Goal: Task Accomplishment & Management: Manage account settings

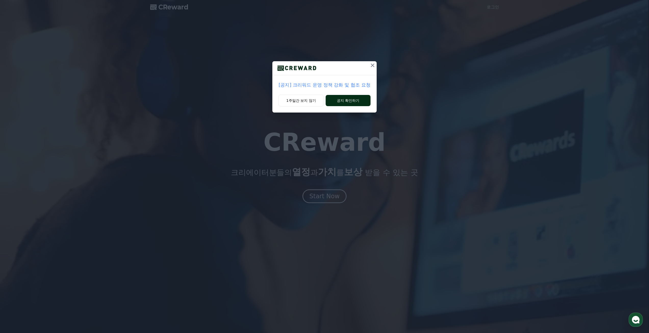
click at [353, 101] on button "공지 확인하기" at bounding box center [348, 100] width 45 height 11
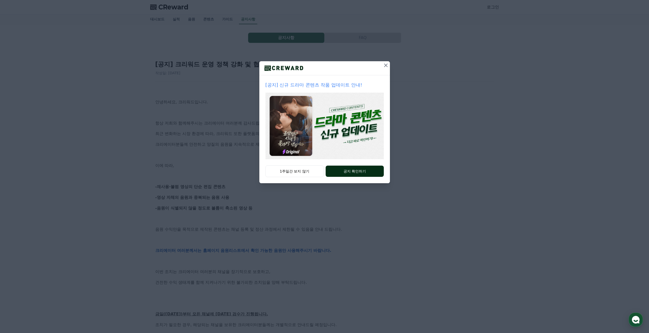
click at [342, 171] on button "공지 확인하기" at bounding box center [355, 171] width 58 height 11
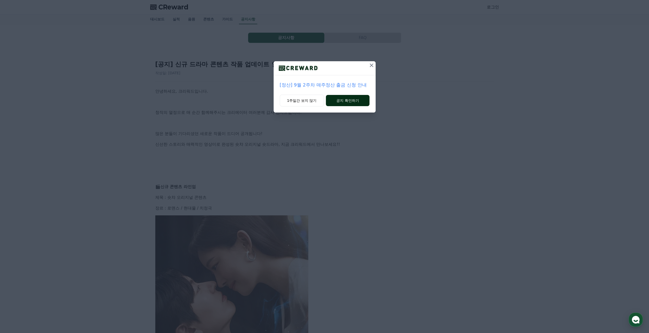
click at [332, 99] on button "공지 확인하기" at bounding box center [347, 100] width 43 height 11
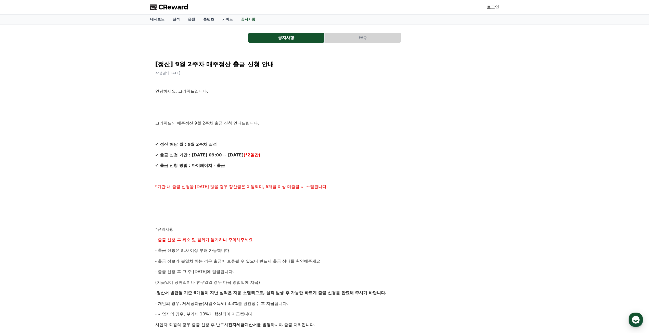
click at [176, 9] on span "CReward" at bounding box center [173, 7] width 30 height 8
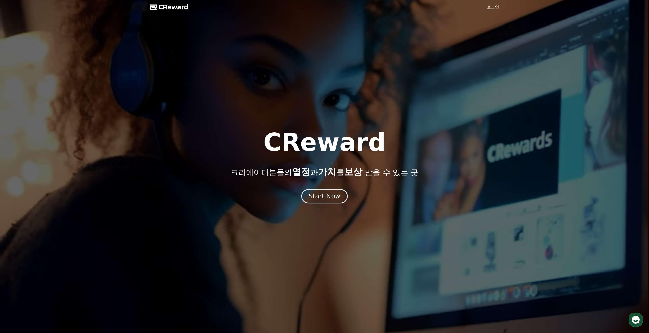
click at [329, 196] on div "Start Now" at bounding box center [325, 196] width 32 height 9
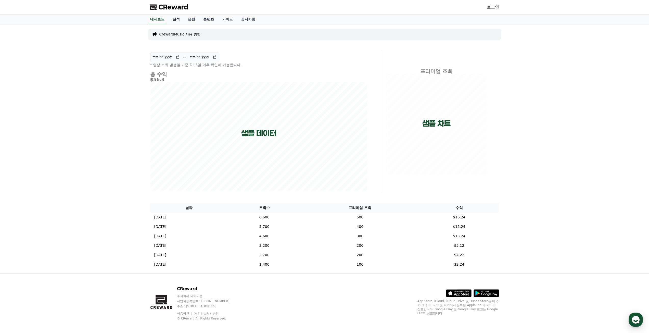
click at [175, 18] on link "실적" at bounding box center [176, 20] width 15 height 10
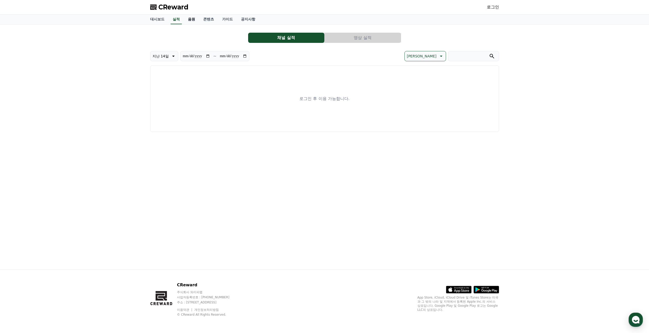
click at [185, 19] on link "음원" at bounding box center [191, 20] width 15 height 10
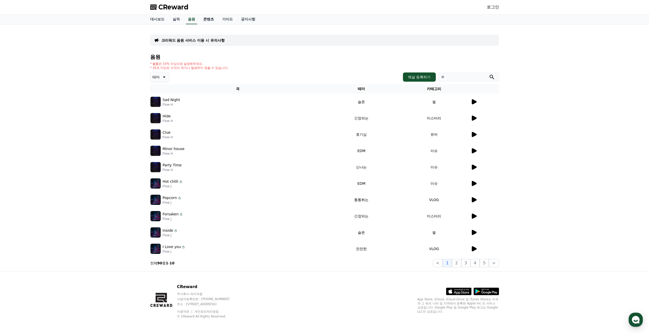
click at [208, 18] on link "콘텐츠" at bounding box center [208, 20] width 19 height 10
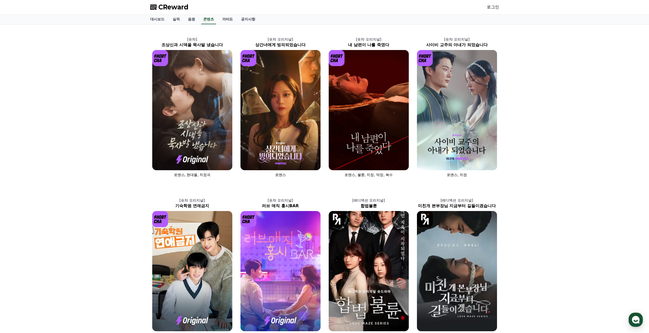
click at [222, 18] on link "가이드" at bounding box center [227, 20] width 19 height 10
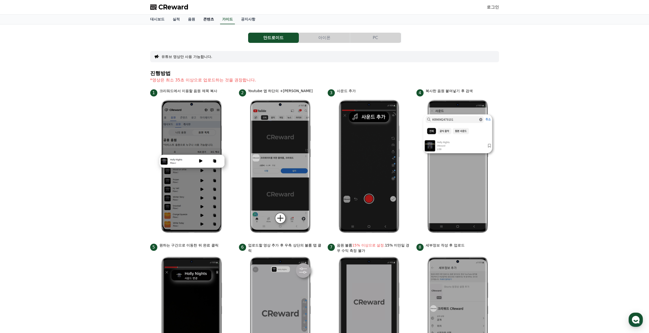
click at [204, 17] on link "콘텐츠" at bounding box center [208, 20] width 19 height 10
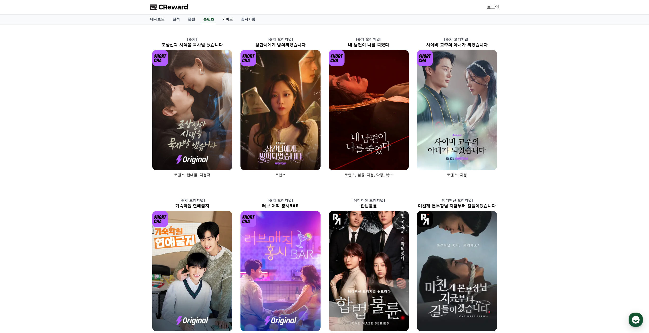
click at [224, 19] on link "가이드" at bounding box center [227, 20] width 19 height 10
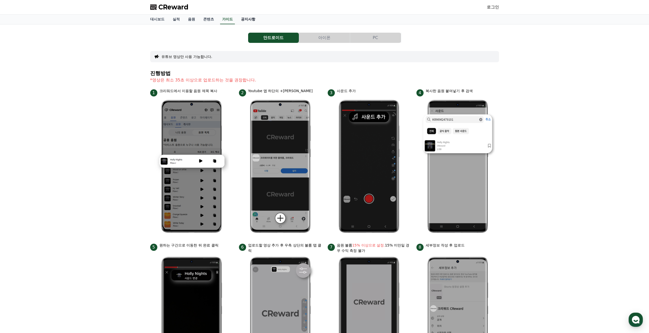
click at [250, 17] on link "공지사항" at bounding box center [248, 20] width 22 height 10
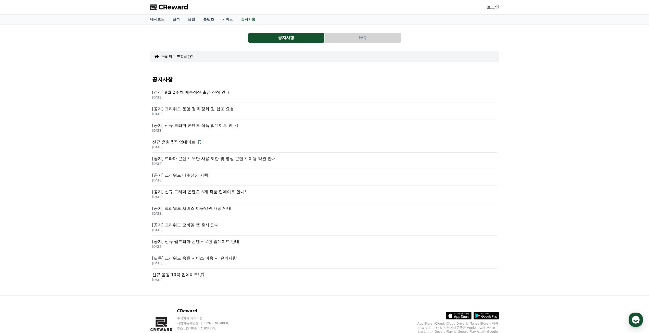
click at [207, 110] on p "[공지] 크리워드 운영 정책 강화 및 협조 요청" at bounding box center [324, 109] width 345 height 6
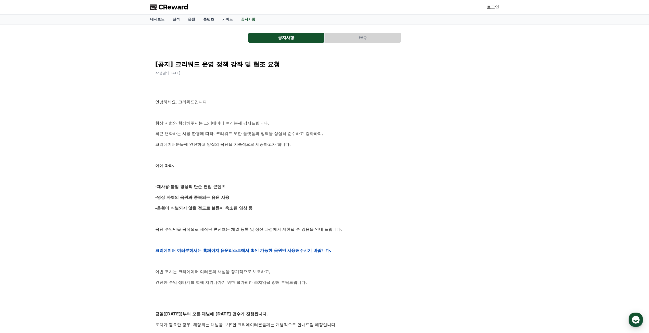
click at [181, 6] on span "CReward" at bounding box center [173, 7] width 30 height 8
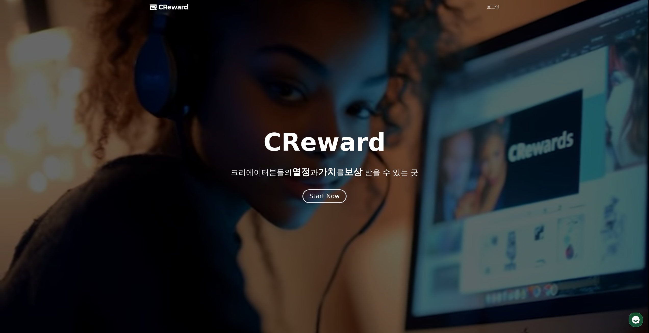
click at [495, 5] on link "로그인" at bounding box center [493, 7] width 12 height 6
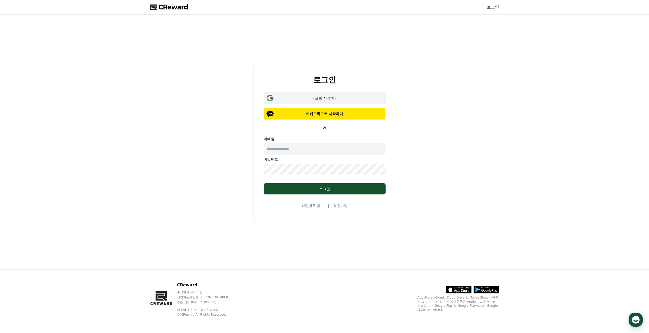
click at [320, 97] on div "구글로 시작하기" at bounding box center [324, 97] width 107 height 5
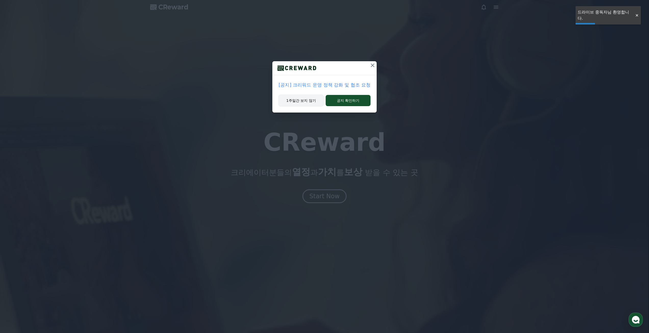
click at [317, 100] on button "1주일간 보지 않기" at bounding box center [301, 101] width 45 height 12
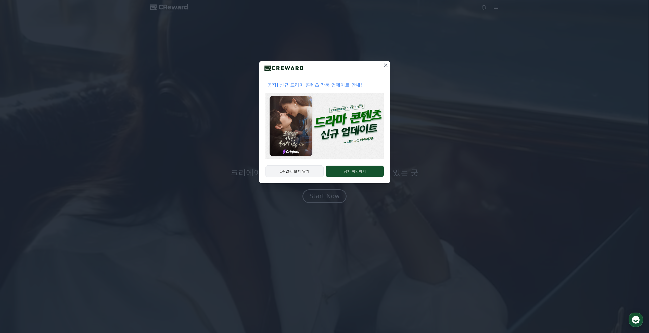
click at [298, 172] on button "1주일간 보지 않기" at bounding box center [295, 171] width 58 height 12
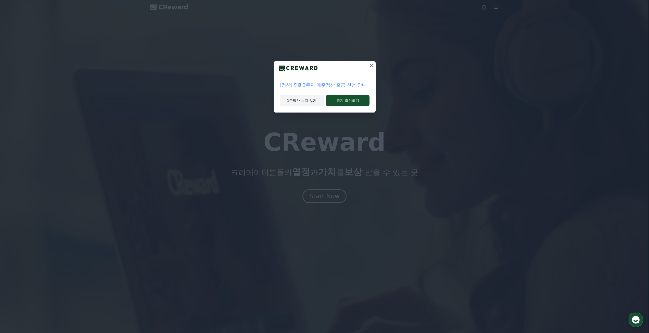
click at [314, 100] on button "1주일간 보지 않기" at bounding box center [302, 101] width 44 height 12
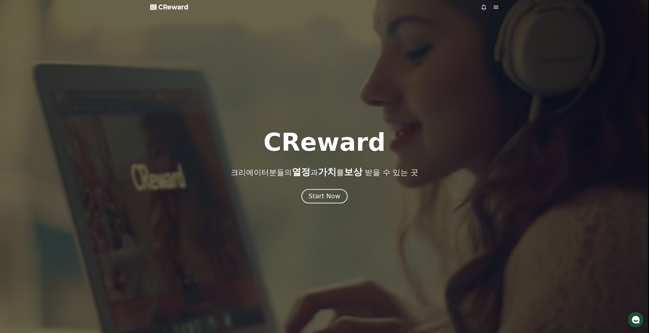
click at [333, 201] on button "Start Now" at bounding box center [325, 196] width 46 height 15
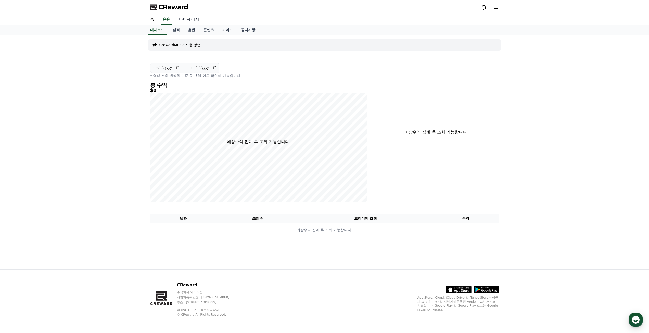
click at [183, 20] on link "마이페이지" at bounding box center [189, 19] width 29 height 11
select select "**********"
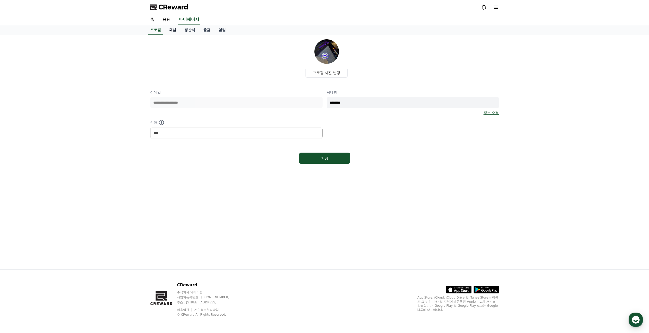
click at [171, 30] on link "채널" at bounding box center [172, 30] width 15 height 10
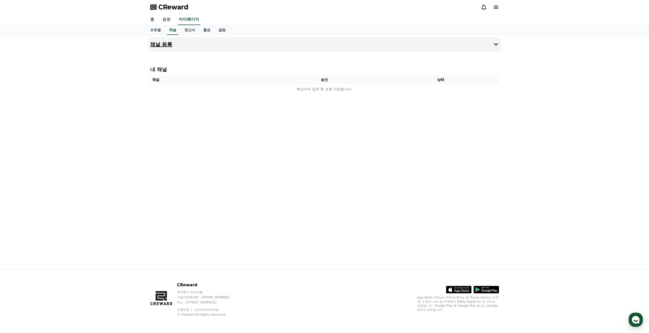
click at [232, 47] on button "채널 등록" at bounding box center [324, 44] width 353 height 14
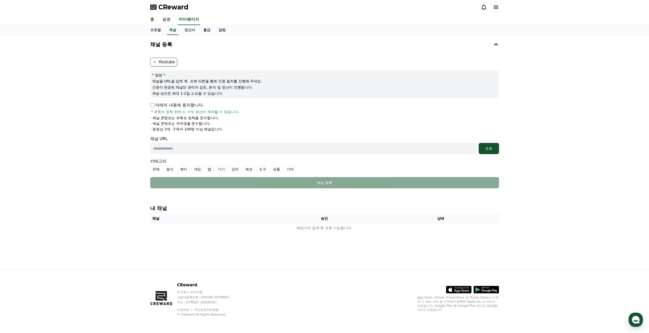
click at [162, 63] on label "Youtube" at bounding box center [163, 62] width 27 height 9
drag, startPoint x: 80, startPoint y: 153, endPoint x: 107, endPoint y: 130, distance: 35.6
click at [91, 152] on div "채널 등록 Youtube * 알림 * 채널을 URL을 입력 후, 조회 버튼을 통해 인증 절차를 진행해 주세요. 인증이 완료된 채널만 관리자 검…" at bounding box center [324, 152] width 649 height 234
click at [157, 63] on label "Youtube" at bounding box center [163, 62] width 27 height 9
click at [198, 144] on input "text" at bounding box center [313, 148] width 327 height 11
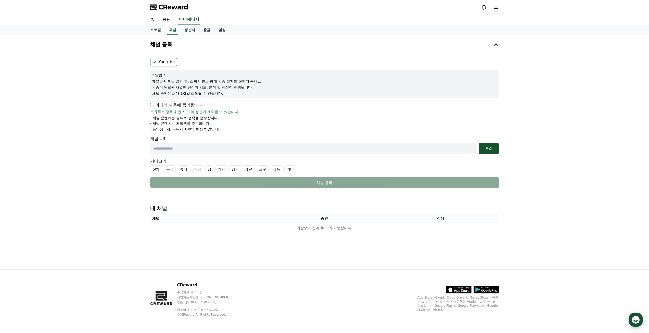
paste input "**********"
type input "**********"
click at [494, 148] on div "조회" at bounding box center [489, 148] width 16 height 5
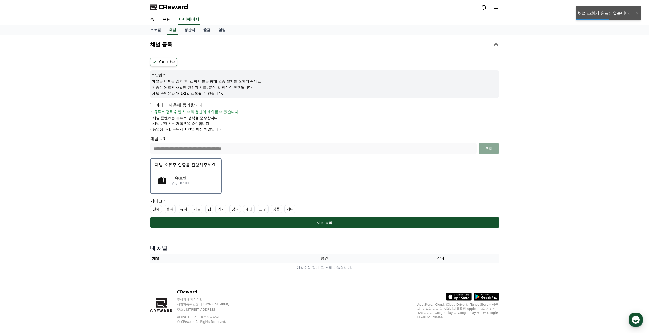
click at [179, 178] on p "슈트맨" at bounding box center [181, 178] width 20 height 6
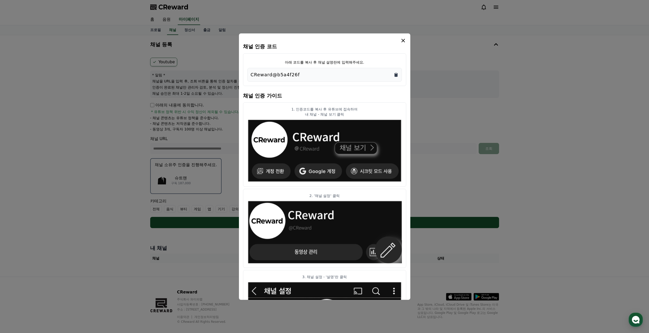
click at [395, 75] on icon "Copy to clipboard" at bounding box center [396, 75] width 3 height 4
click at [404, 39] on icon "modal" at bounding box center [403, 41] width 6 height 6
